Goal: Transaction & Acquisition: Purchase product/service

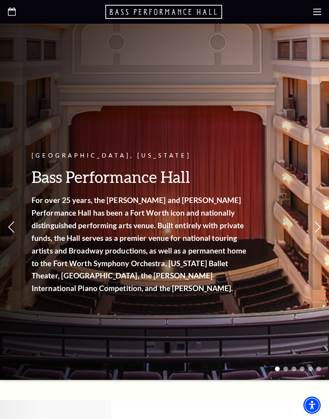
click at [316, 14] on use at bounding box center [318, 12] width 8 height 6
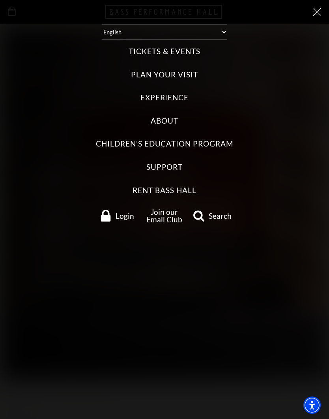
click at [195, 47] on label "Tickets & Events" at bounding box center [164, 51] width 71 height 11
click at [0, 0] on Events "Tickets & Events" at bounding box center [0, 0] width 0 height 0
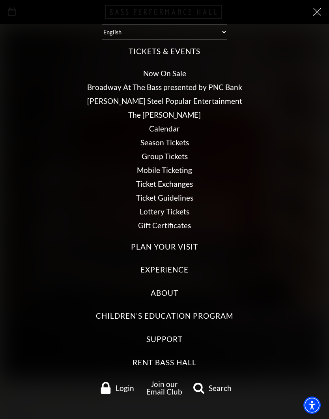
click at [172, 124] on link "Calendar" at bounding box center [164, 128] width 31 height 9
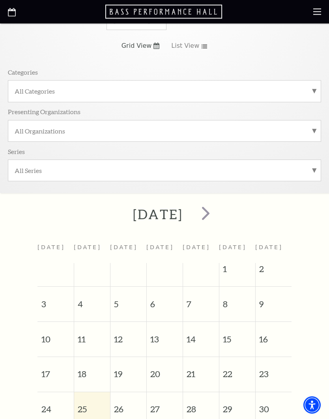
click at [217, 212] on span "next" at bounding box center [206, 213] width 23 height 23
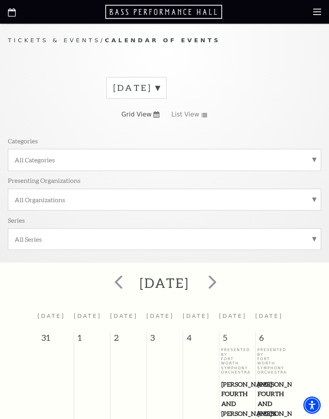
click at [224, 283] on span "next" at bounding box center [212, 282] width 23 height 23
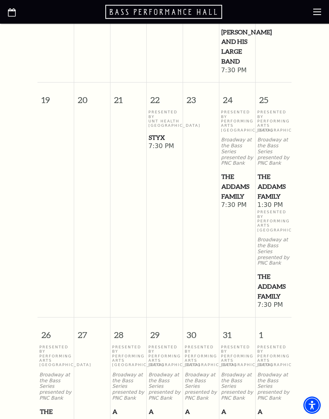
scroll to position [653, 0]
click at [282, 201] on span "The Addams Family" at bounding box center [274, 186] width 32 height 29
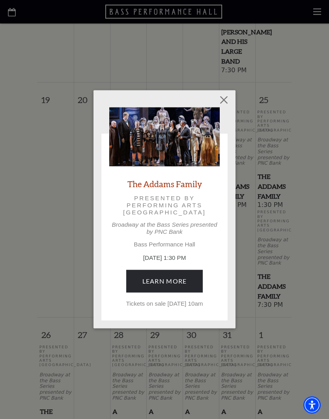
scroll to position [653, 0]
click at [182, 279] on link "Learn More" at bounding box center [164, 281] width 77 height 22
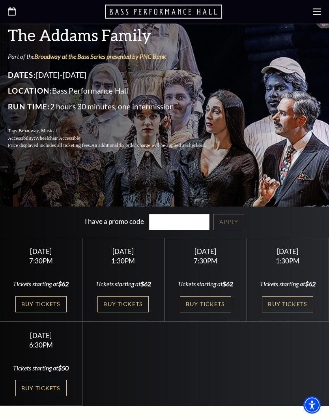
scroll to position [152, 0]
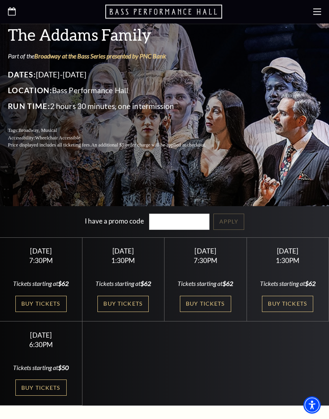
click at [142, 312] on link "Buy Tickets" at bounding box center [123, 304] width 51 height 16
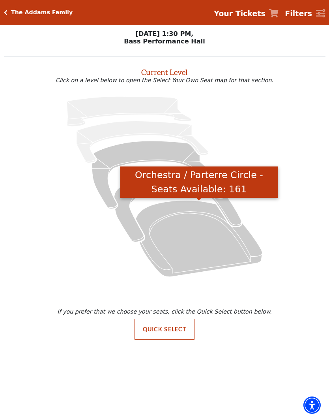
click at [184, 203] on icon "Orchestra / Parterre Circle - Seats Available: 161" at bounding box center [199, 238] width 127 height 76
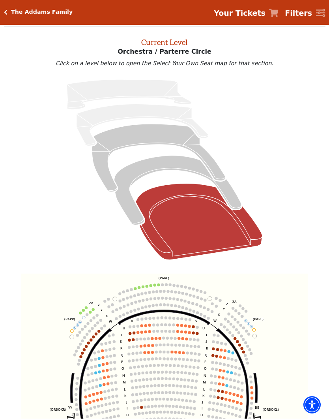
scroll to position [30, 0]
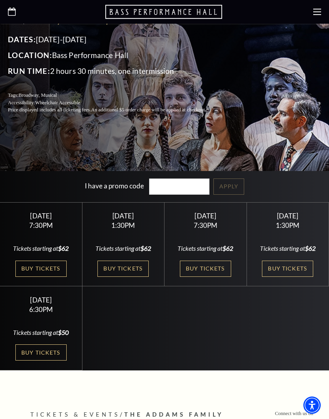
click at [293, 253] on div "Tickets starting at $62" at bounding box center [287, 248] width 63 height 9
click at [315, 8] on icon at bounding box center [318, 12] width 8 height 8
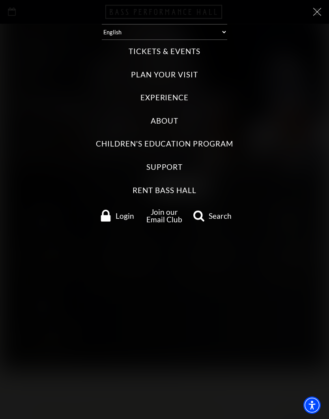
click at [115, 210] on link "Login" at bounding box center [117, 216] width 47 height 12
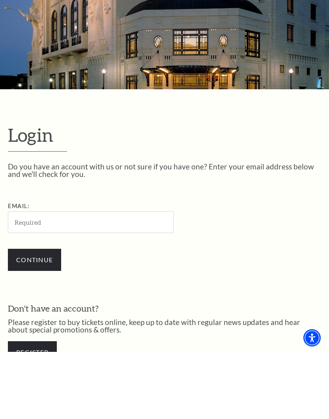
scroll to position [70, 0]
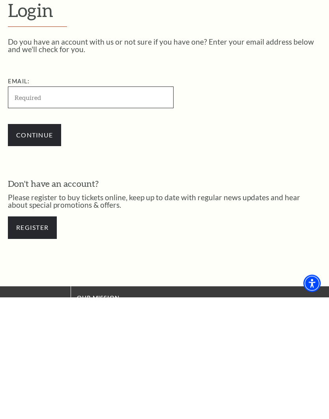
type input "[EMAIL_ADDRESS][DOMAIN_NAME]"
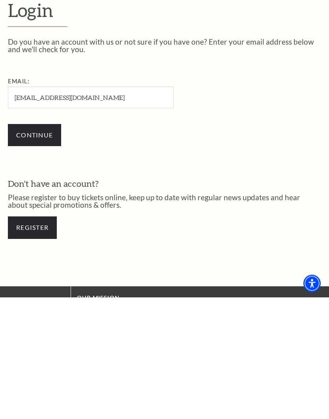
click at [34, 246] on input "Continue" at bounding box center [34, 257] width 53 height 22
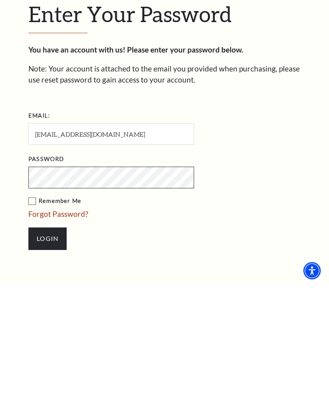
scroll to position [99, 0]
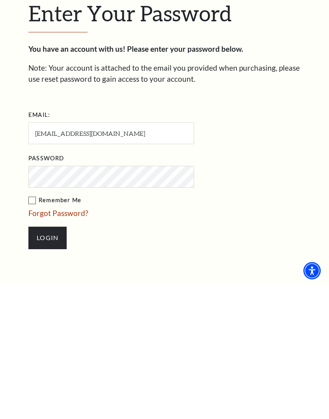
click at [32, 330] on label "Remember Me" at bounding box center [150, 335] width 245 height 10
click at [0, 0] on input "Remember Me" at bounding box center [0, 0] width 0 height 0
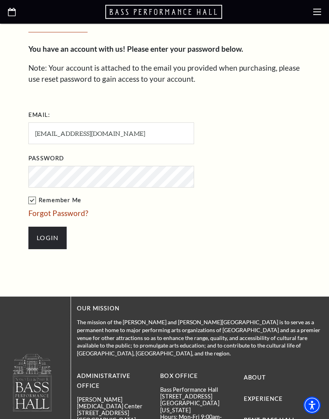
click at [49, 239] on input "Login" at bounding box center [47, 238] width 38 height 22
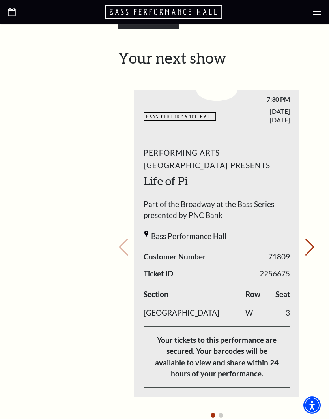
scroll to position [391, 0]
click at [310, 239] on button "Next slide." at bounding box center [310, 247] width 11 height 17
click at [305, 209] on div "Your next show Previous slide. Next slide." at bounding box center [216, 236] width 197 height 375
click at [309, 207] on div "Your next show Previous slide. Next slide." at bounding box center [216, 236] width 197 height 375
click at [124, 239] on button "Previous slide." at bounding box center [123, 247] width 11 height 17
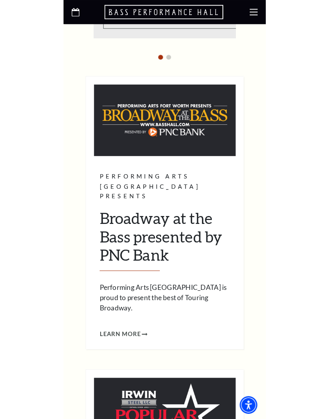
scroll to position [794, 0]
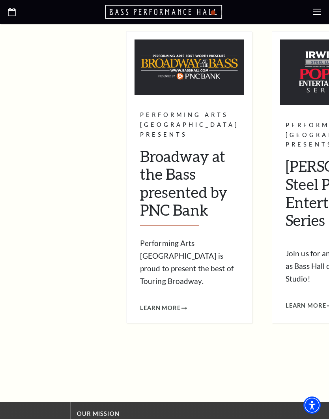
click at [180, 303] on span "Learn More" at bounding box center [160, 308] width 41 height 10
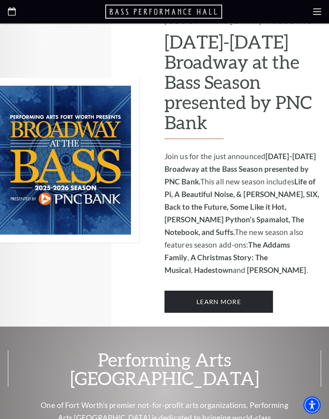
scroll to position [467, 0]
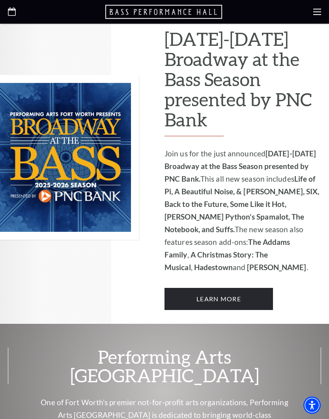
click at [234, 288] on link "Learn More" at bounding box center [219, 299] width 109 height 22
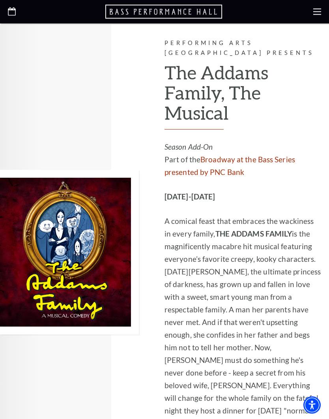
scroll to position [1324, 0]
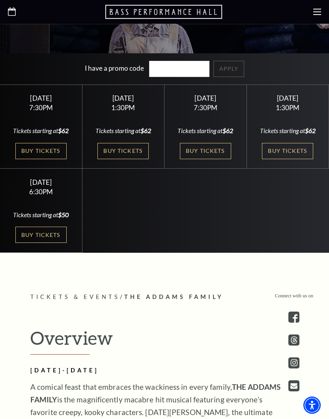
scroll to position [304, 0]
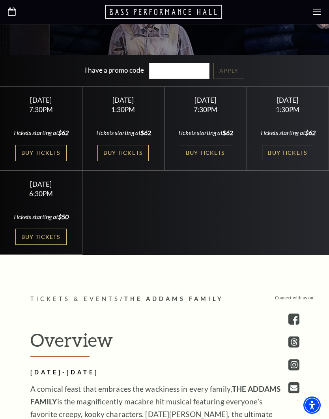
click at [214, 161] on link "Buy Tickets" at bounding box center [205, 153] width 51 height 16
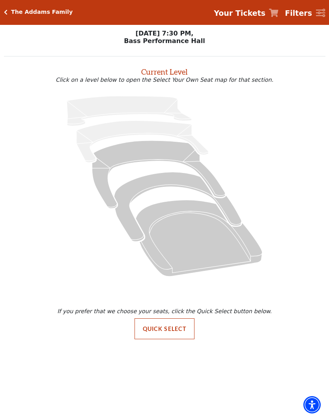
click at [185, 208] on icon at bounding box center [199, 238] width 127 height 76
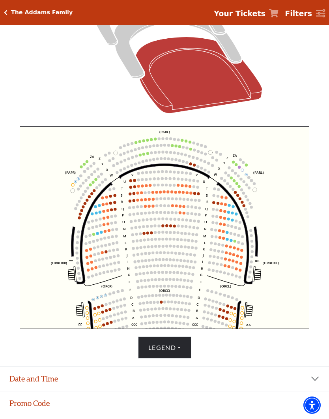
scroll to position [178, 0]
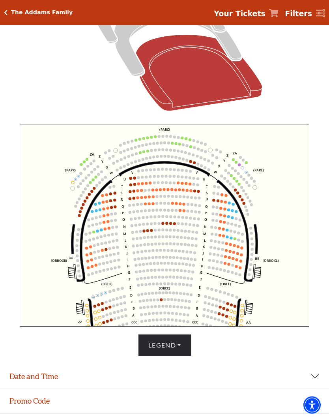
click at [175, 224] on circle at bounding box center [174, 224] width 3 height 3
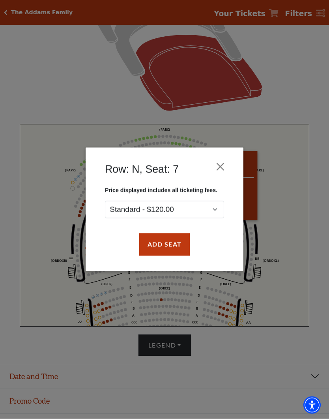
scroll to position [179, 0]
click at [223, 164] on button "Close" at bounding box center [220, 167] width 15 height 15
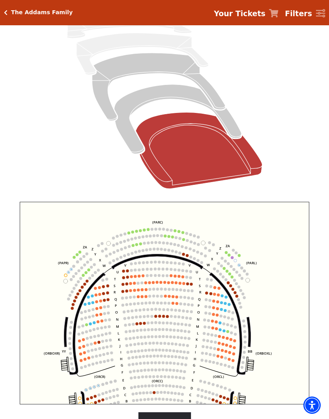
scroll to position [96, 0]
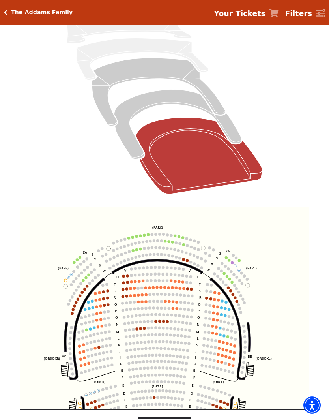
click at [234, 134] on icon at bounding box center [178, 125] width 128 height 70
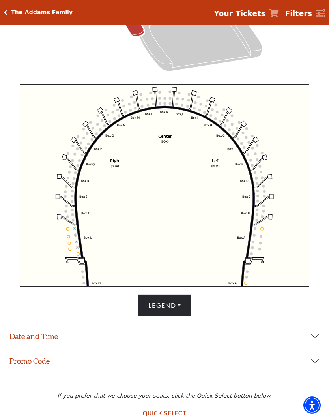
scroll to position [222, 0]
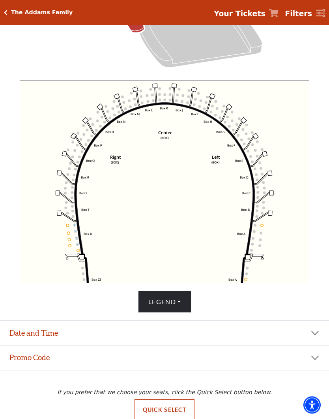
click at [248, 278] on icon "Left (BOX) Right (BOX) Center (BOX) Box ZZ Box U Box T Box S Box R Box Q Box P …" at bounding box center [165, 182] width 290 height 203
click at [247, 280] on circle at bounding box center [246, 279] width 3 height 3
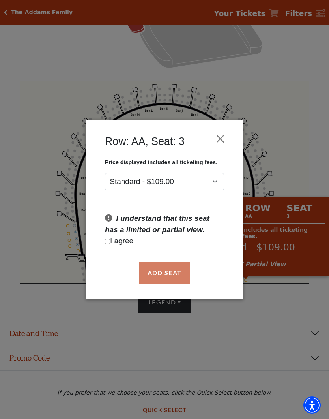
click at [220, 138] on button "Close" at bounding box center [220, 138] width 15 height 15
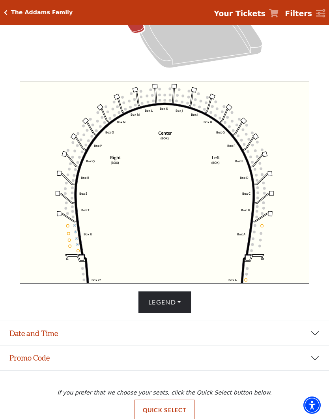
click at [245, 284] on icon "Left (BOX) Right (BOX) Center (BOX) Box ZZ Box U Box T Box S Box R Box Q Box P …" at bounding box center [165, 182] width 290 height 203
click at [243, 284] on icon "Left (BOX) Right (BOX) Center (BOX) Box ZZ Box U Box T Box S Box R Box Q Box P …" at bounding box center [165, 182] width 290 height 203
click at [242, 284] on icon "Left (BOX) Right (BOX) Center (BOX) Box ZZ Box U Box T Box S Box R Box Q Box P …" at bounding box center [165, 182] width 290 height 203
click at [245, 284] on icon "Left (BOX) Right (BOX) Center (BOX) Box ZZ Box U Box T Box S Box R Box Q Box P …" at bounding box center [165, 182] width 290 height 203
click at [244, 297] on circle at bounding box center [244, 296] width 3 height 3
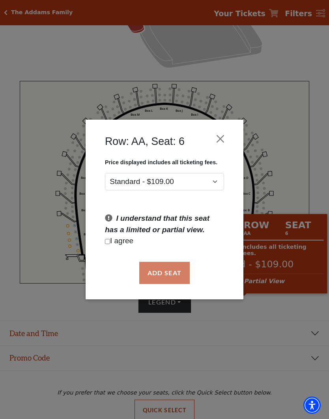
click at [287, 115] on div "Row: AA, Seat: 6 Price displayed includes all ticketing fees. Standard - $109.0…" at bounding box center [164, 209] width 329 height 419
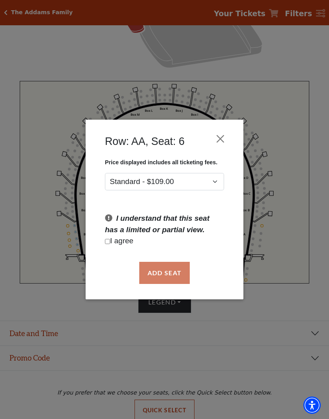
click at [199, 337] on div "Row: AA, Seat: 6 Price displayed includes all ticketing fees. Standard - $109.0…" at bounding box center [164, 209] width 329 height 419
click at [234, 132] on div "Row: AA, Seat: 6 Price displayed includes all ticketing fees. Standard - $109.0…" at bounding box center [165, 210] width 158 height 180
click at [225, 137] on button "Close" at bounding box center [220, 138] width 15 height 15
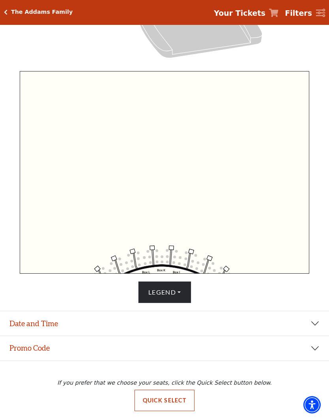
scroll to position [257, 0]
click at [4, 12] on icon "Click here to go back to filters" at bounding box center [6, 13] width 4 height 6
click at [2, 11] on div "The Addams Family Your Tickets Filters" at bounding box center [164, 12] width 329 height 25
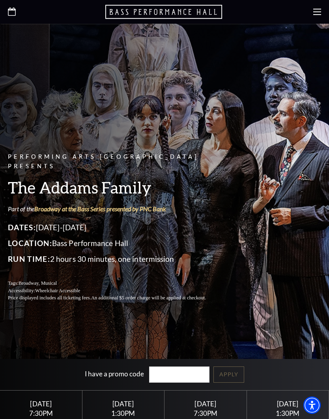
click at [317, 8] on icon at bounding box center [318, 12] width 8 height 8
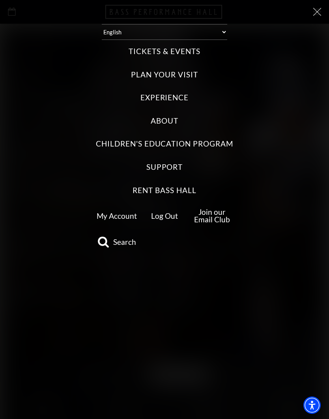
click at [188, 92] on label "Experience" at bounding box center [165, 97] width 49 height 11
click at [0, 0] on input "Experience" at bounding box center [0, 0] width 0 height 0
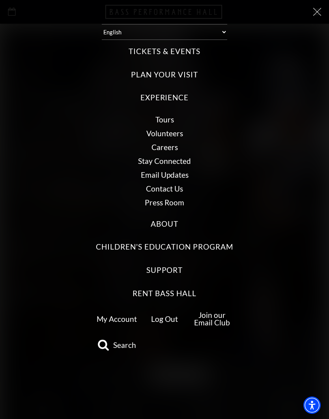
click at [195, 47] on label "Tickets & Events" at bounding box center [164, 51] width 71 height 11
click at [0, 0] on Events "Tickets & Events" at bounding box center [0, 0] width 0 height 0
